Goal: Check status

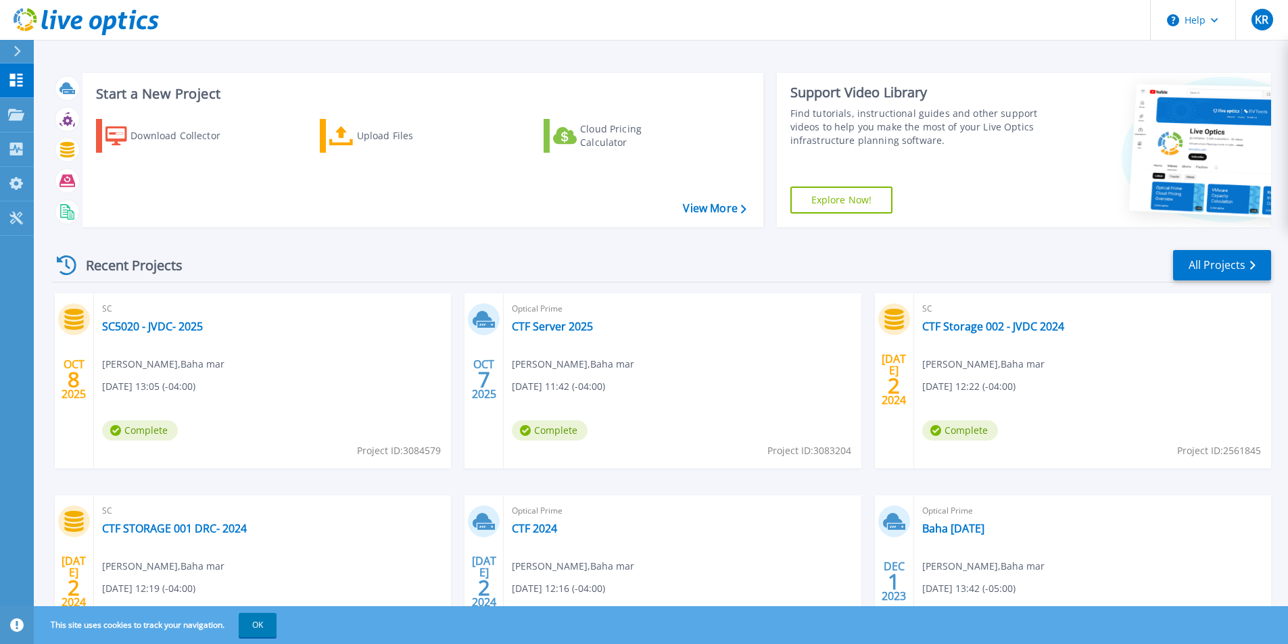
click at [183, 317] on div "SC SC5020 - JVDC- 2025 Krysten Rolle , Baha mar 10/08/2025, 13:05 (-04:00) Comp…" at bounding box center [272, 380] width 357 height 175
click at [183, 329] on link "SC5020 - JVDC- 2025" at bounding box center [152, 327] width 101 height 14
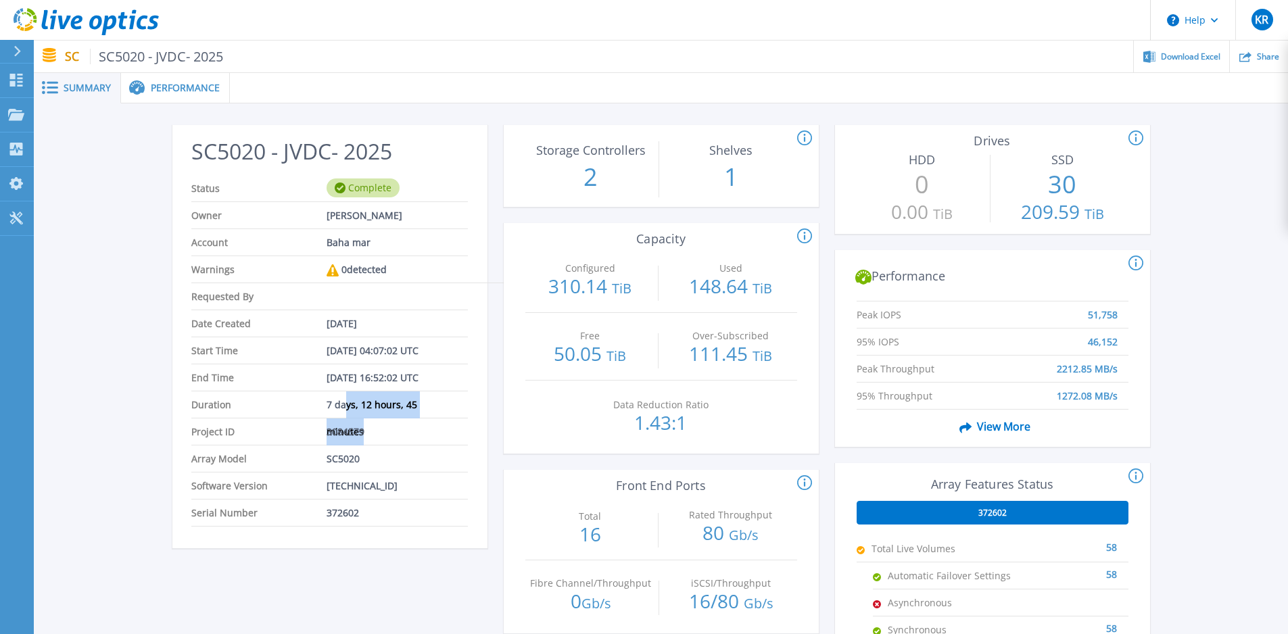
drag, startPoint x: 349, startPoint y: 407, endPoint x: 468, endPoint y: 410, distance: 119.1
click at [468, 410] on div "SC5020 - JVDC- 2025 Status Complete Owner Krysten Rolle Account Baha mar Warnin…" at bounding box center [329, 341] width 315 height 415
click at [157, 91] on span "Performance" at bounding box center [185, 87] width 69 height 9
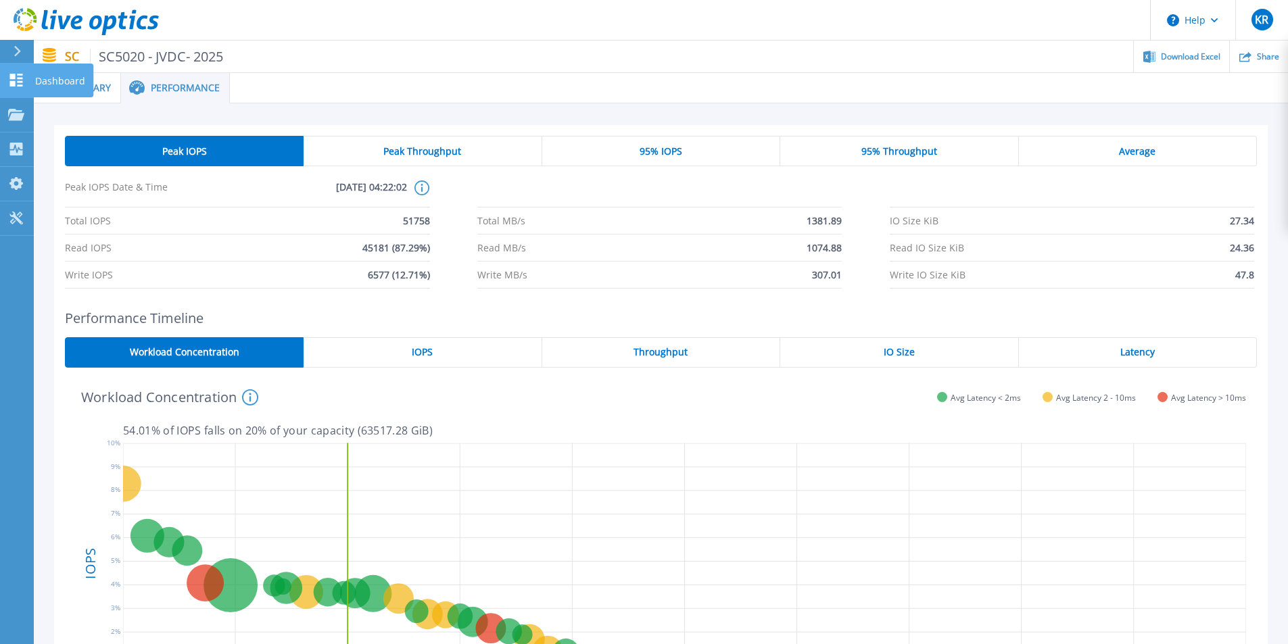
click at [18, 78] on icon at bounding box center [16, 80] width 13 height 13
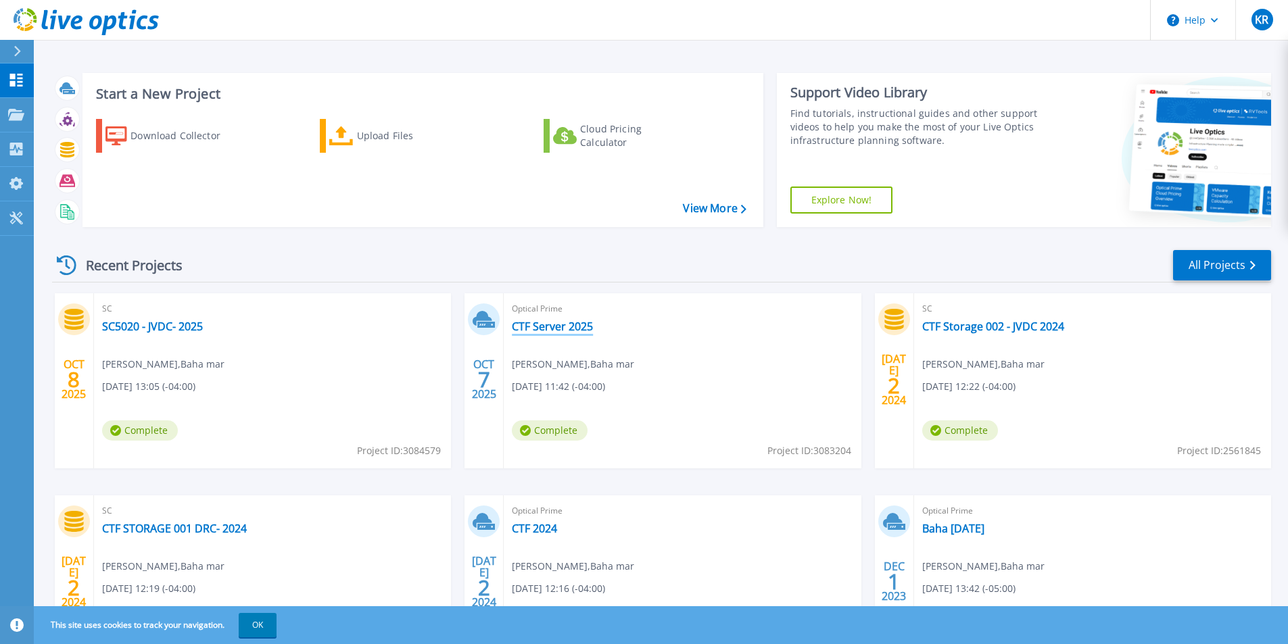
click at [544, 330] on link "CTF Server 2025" at bounding box center [552, 327] width 81 height 14
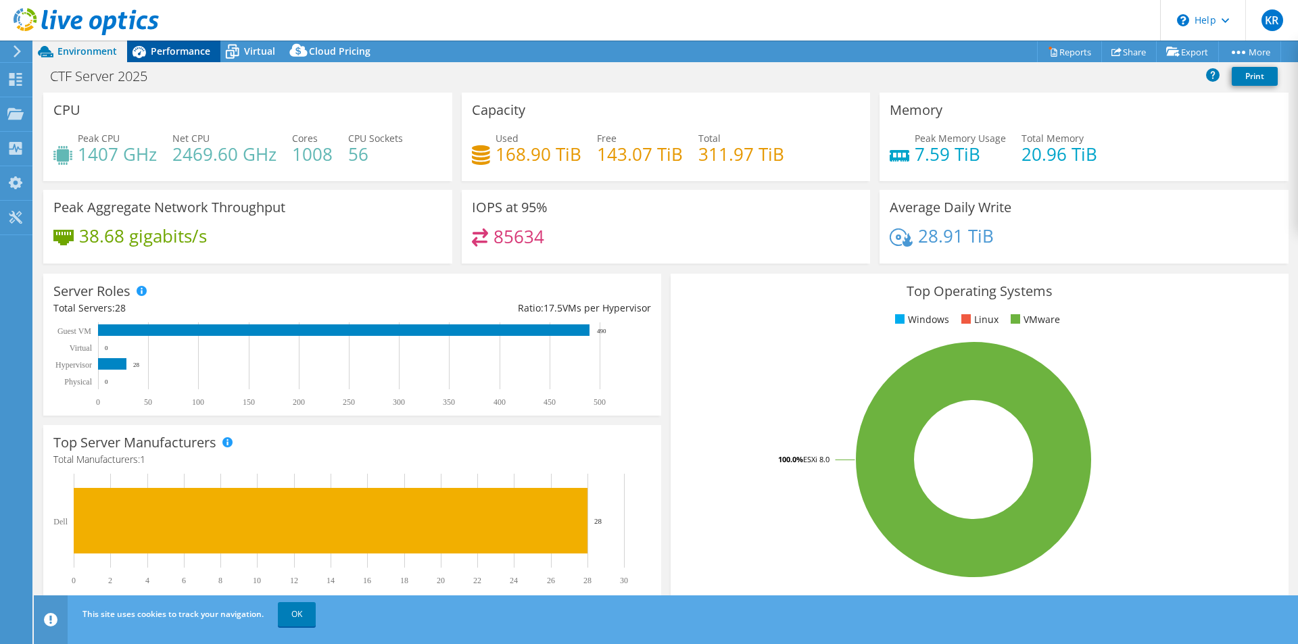
click at [183, 54] on span "Performance" at bounding box center [181, 51] width 60 height 13
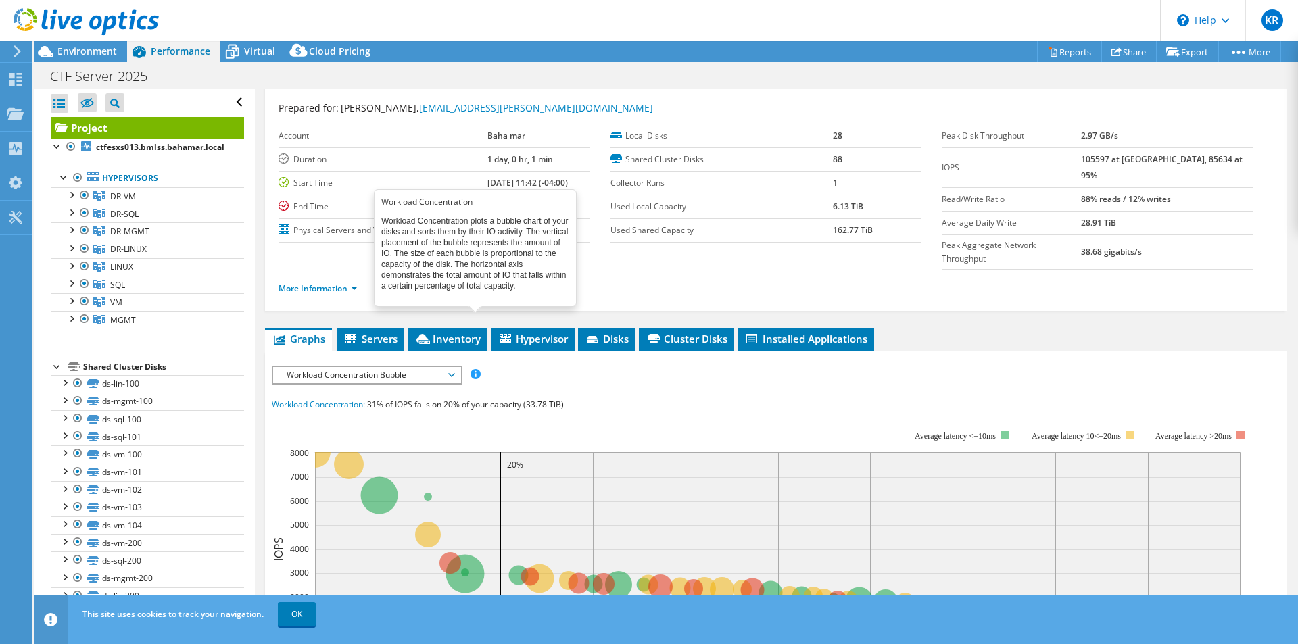
scroll to position [5, 0]
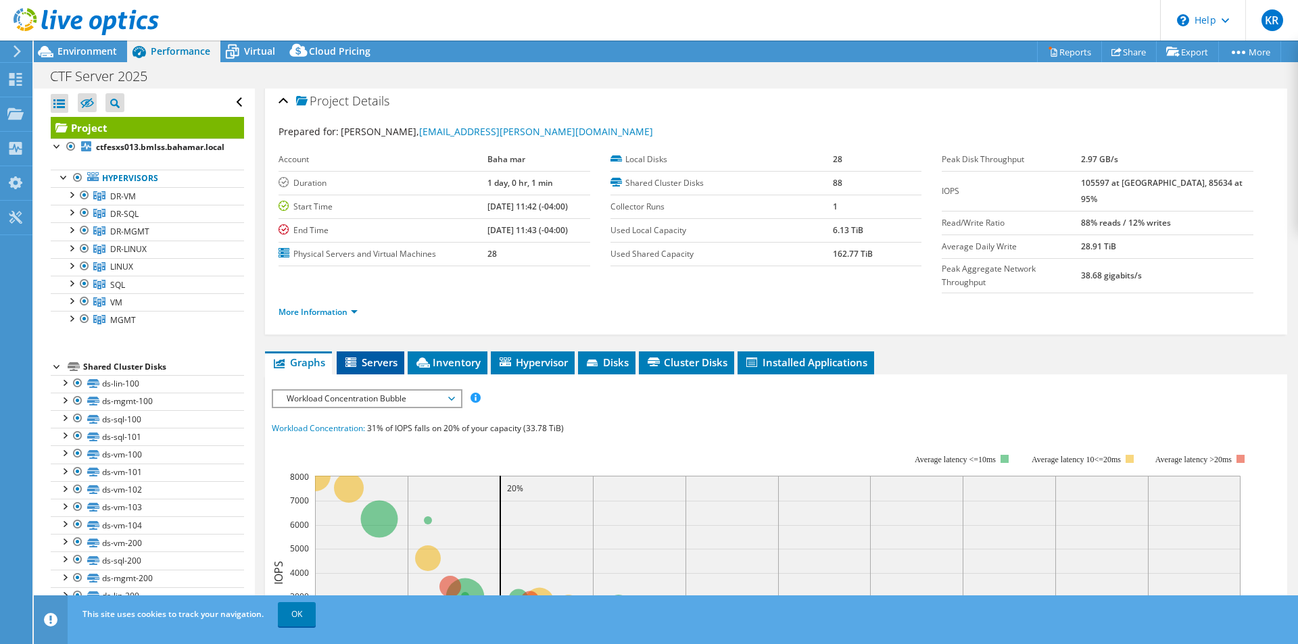
click at [371, 356] on span "Servers" at bounding box center [371, 363] width 54 height 14
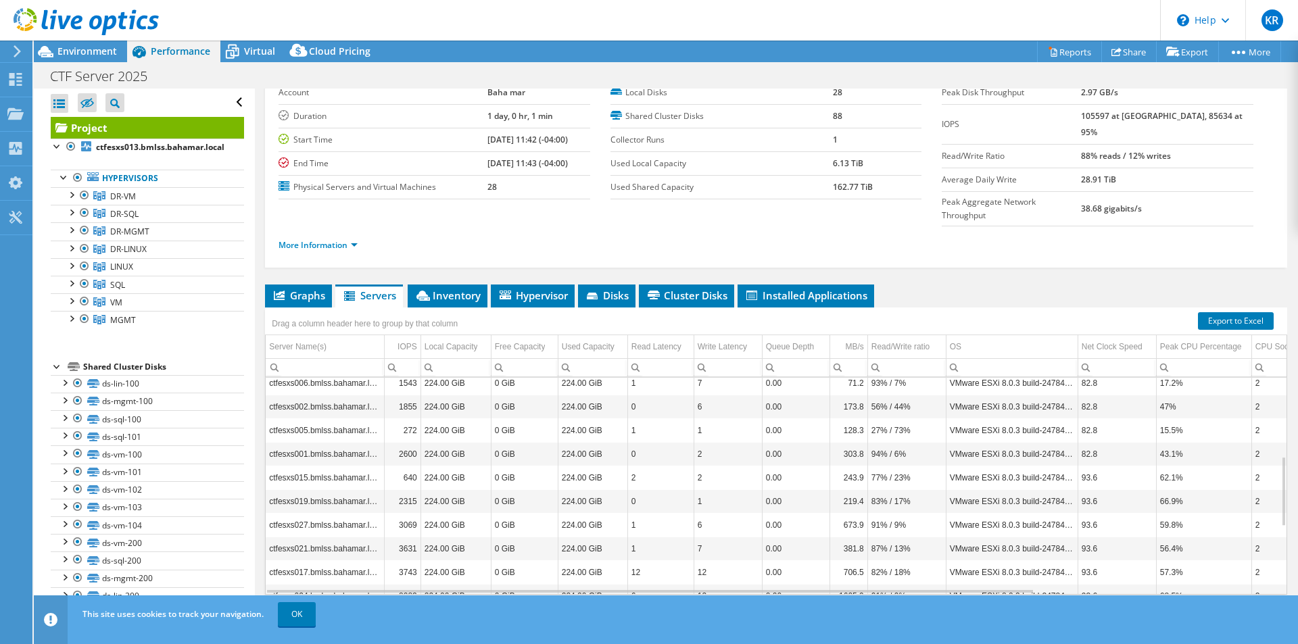
scroll to position [325, 0]
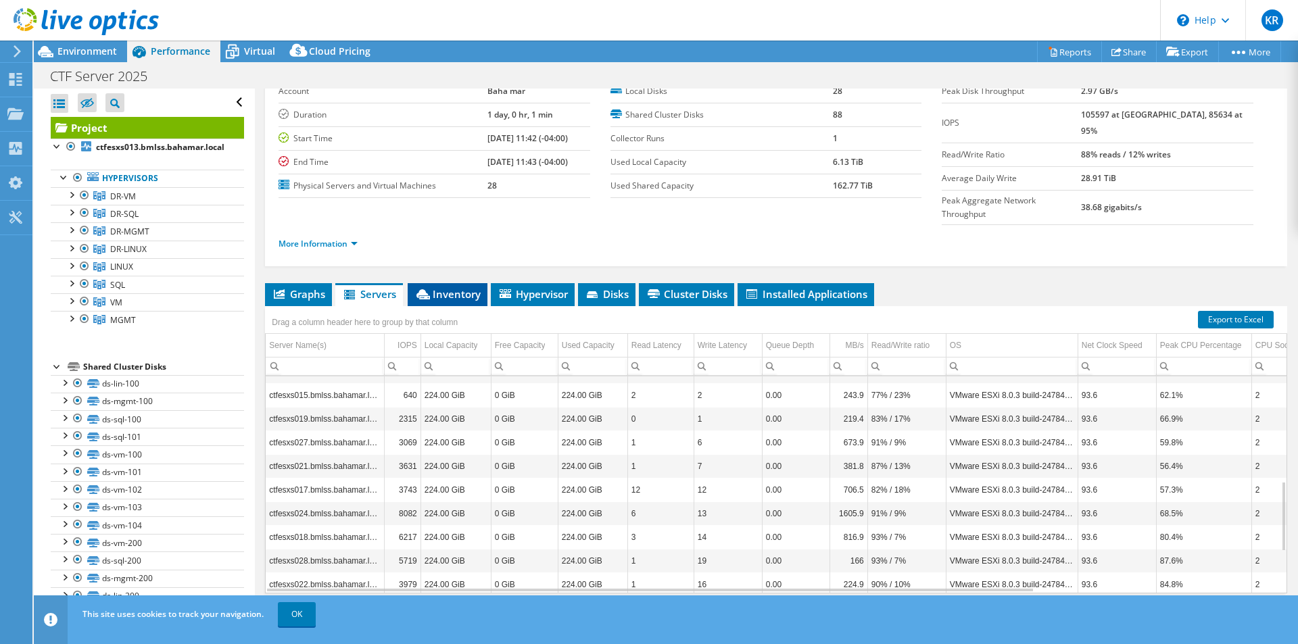
click at [451, 287] on span "Inventory" at bounding box center [448, 294] width 66 height 14
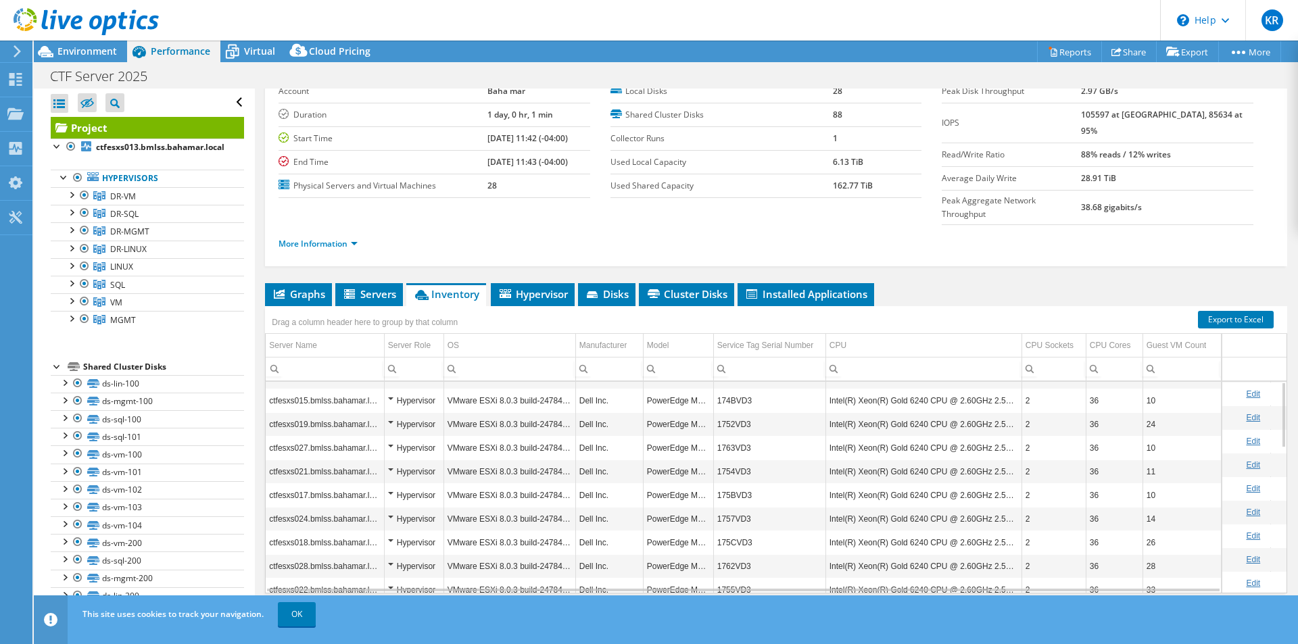
scroll to position [0, 0]
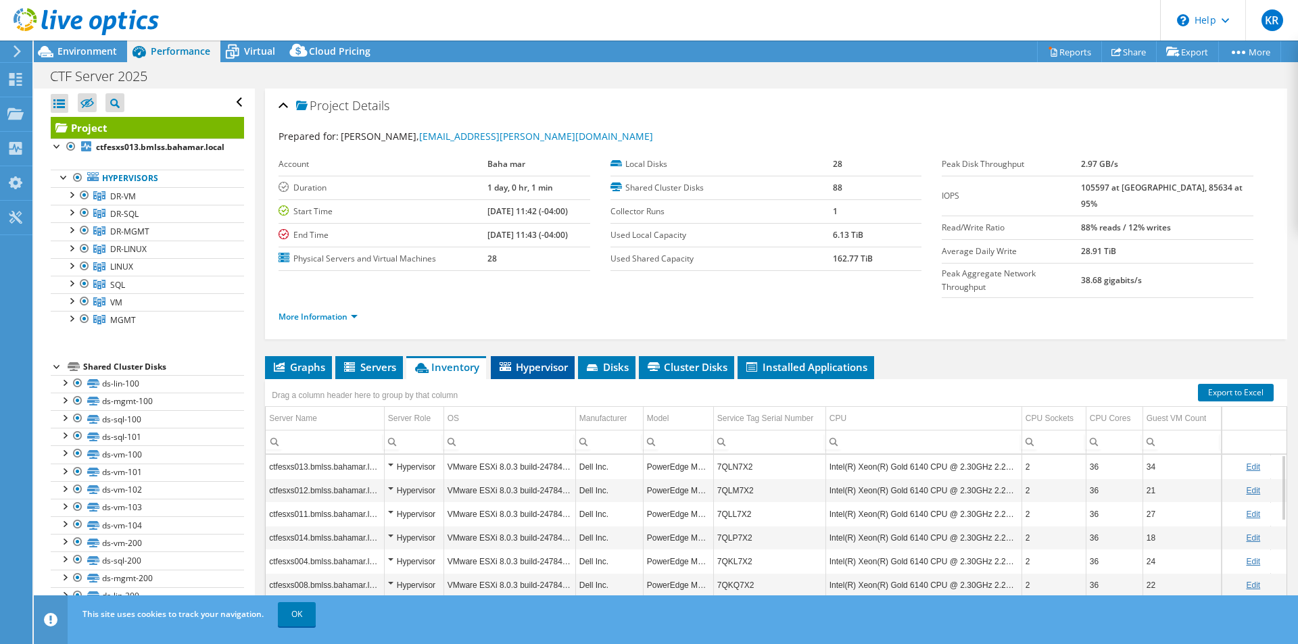
click at [538, 356] on li "Hypervisor" at bounding box center [533, 367] width 84 height 23
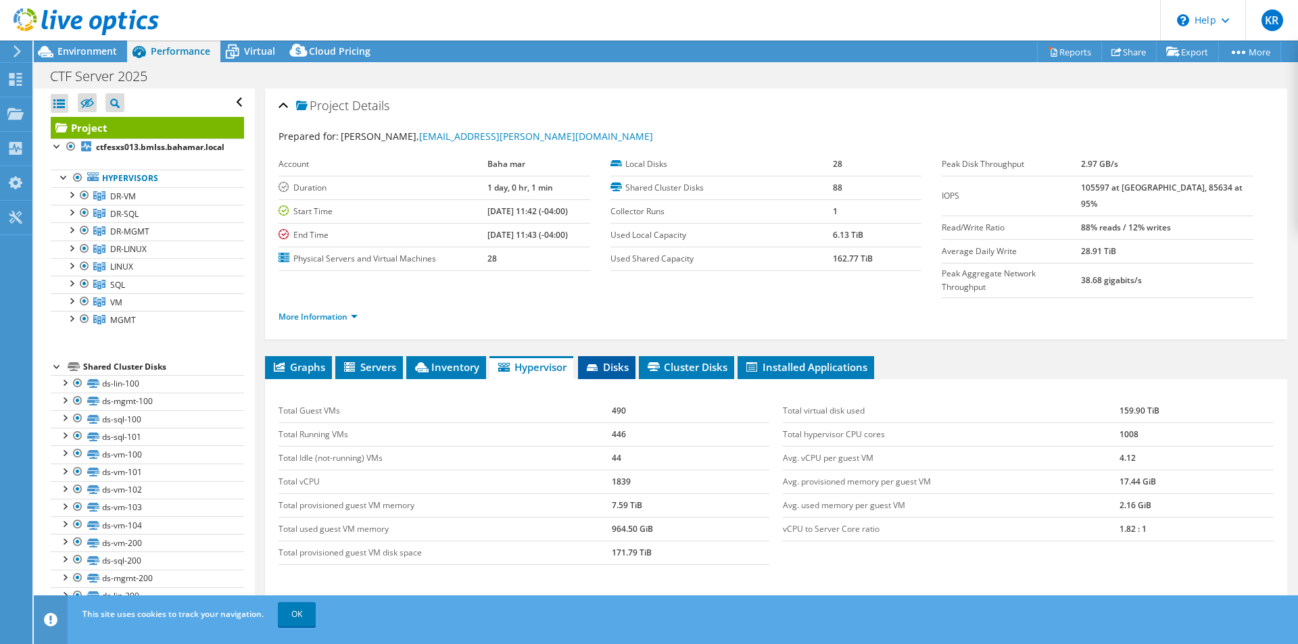
click at [601, 365] on icon at bounding box center [594, 369] width 14 height 9
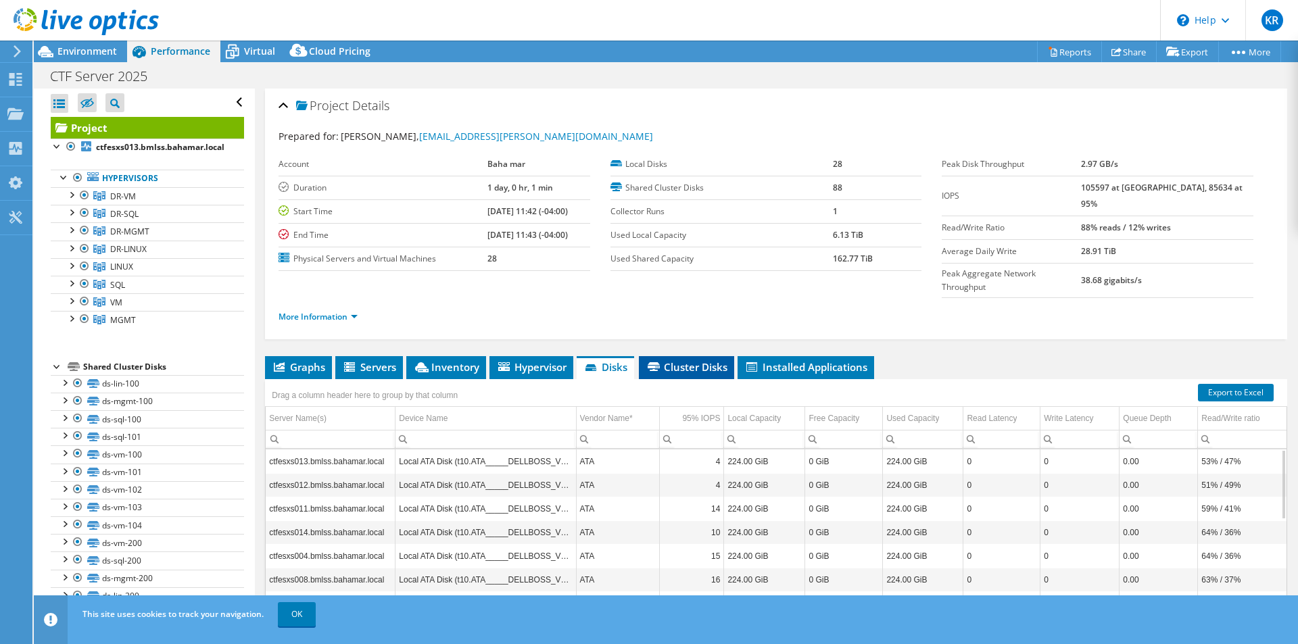
click at [646, 356] on li "Cluster Disks" at bounding box center [686, 367] width 95 height 23
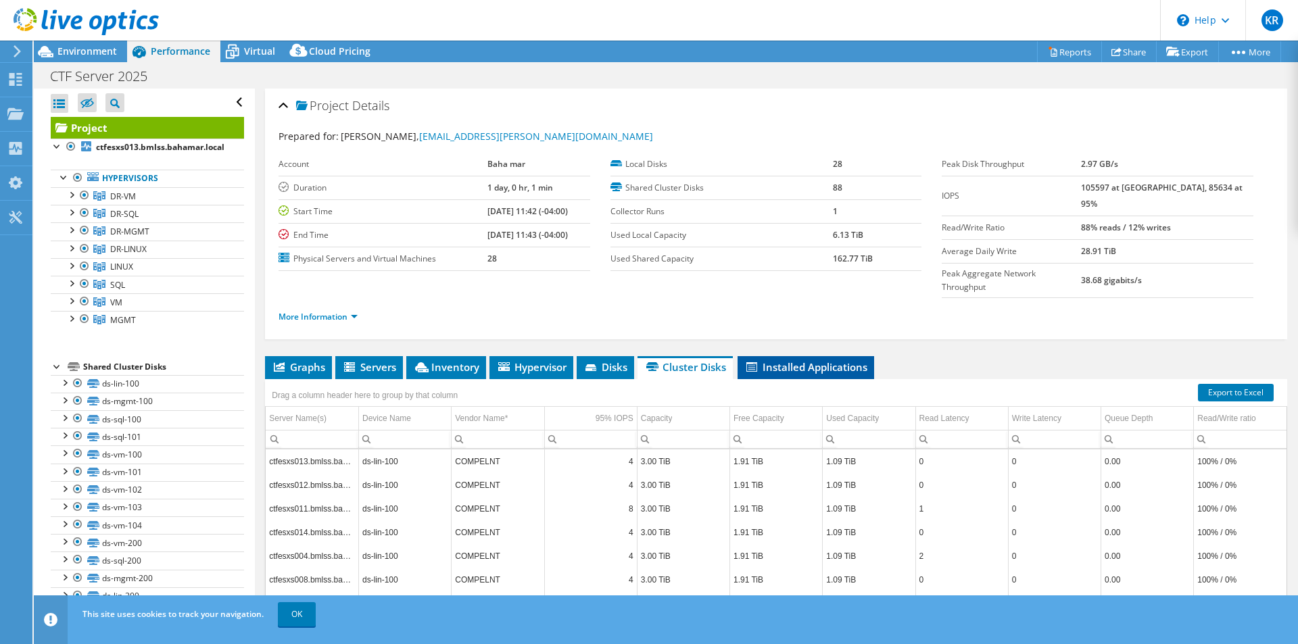
click at [765, 360] on span "Installed Applications" at bounding box center [806, 367] width 123 height 14
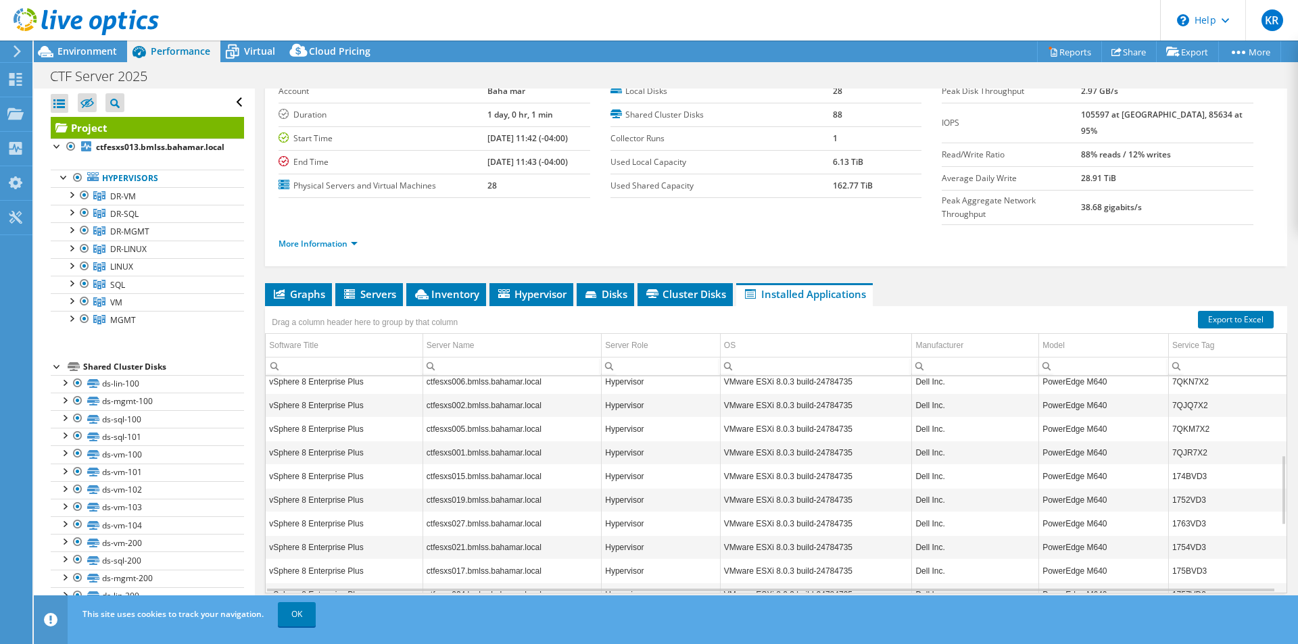
scroll to position [452, 0]
